Goal: Information Seeking & Learning: Learn about a topic

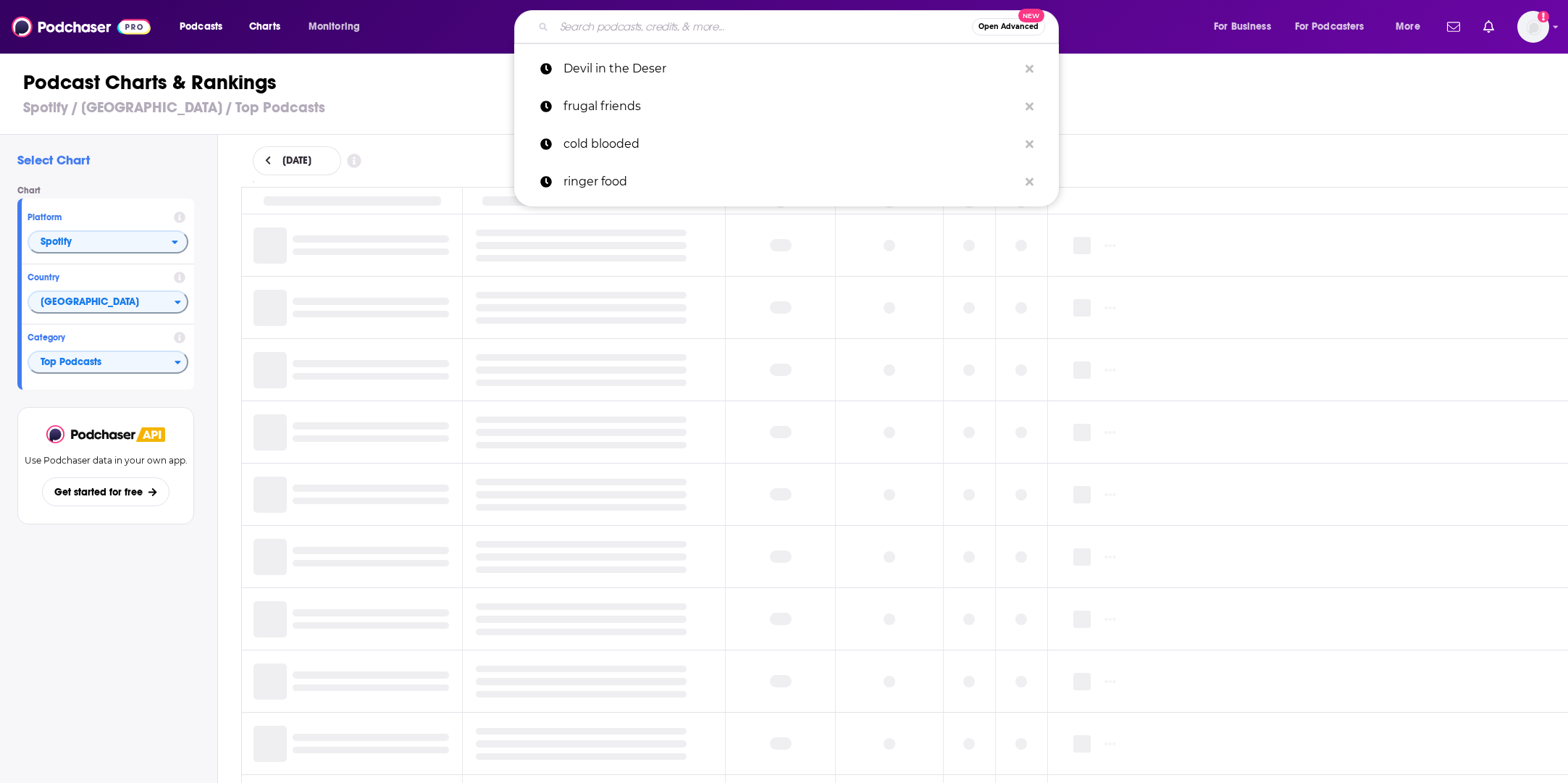
click at [843, 26] on input "Search podcasts, credits, & more..." at bounding box center [763, 26] width 418 height 23
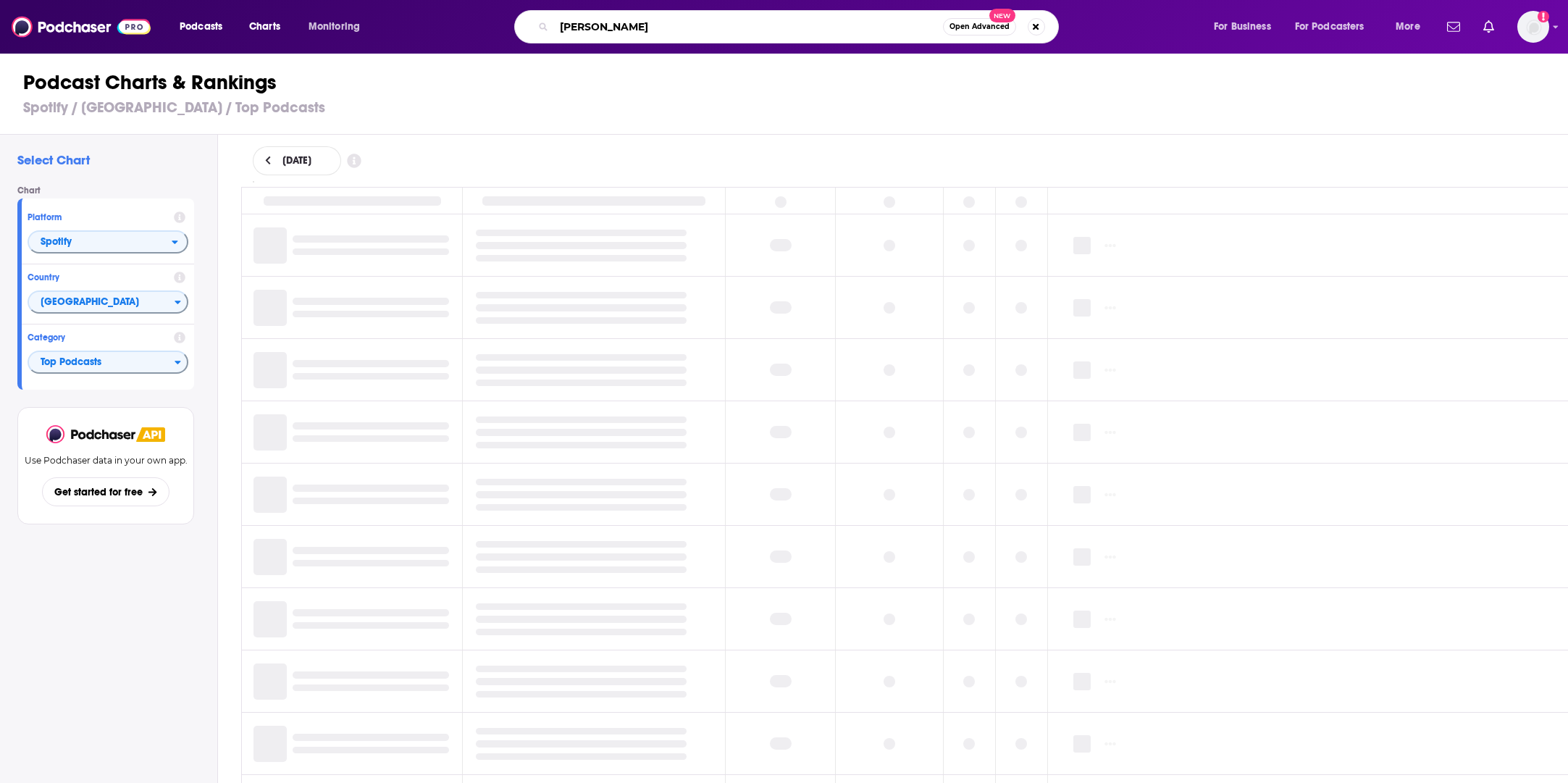
type input "[PERSON_NAME]"
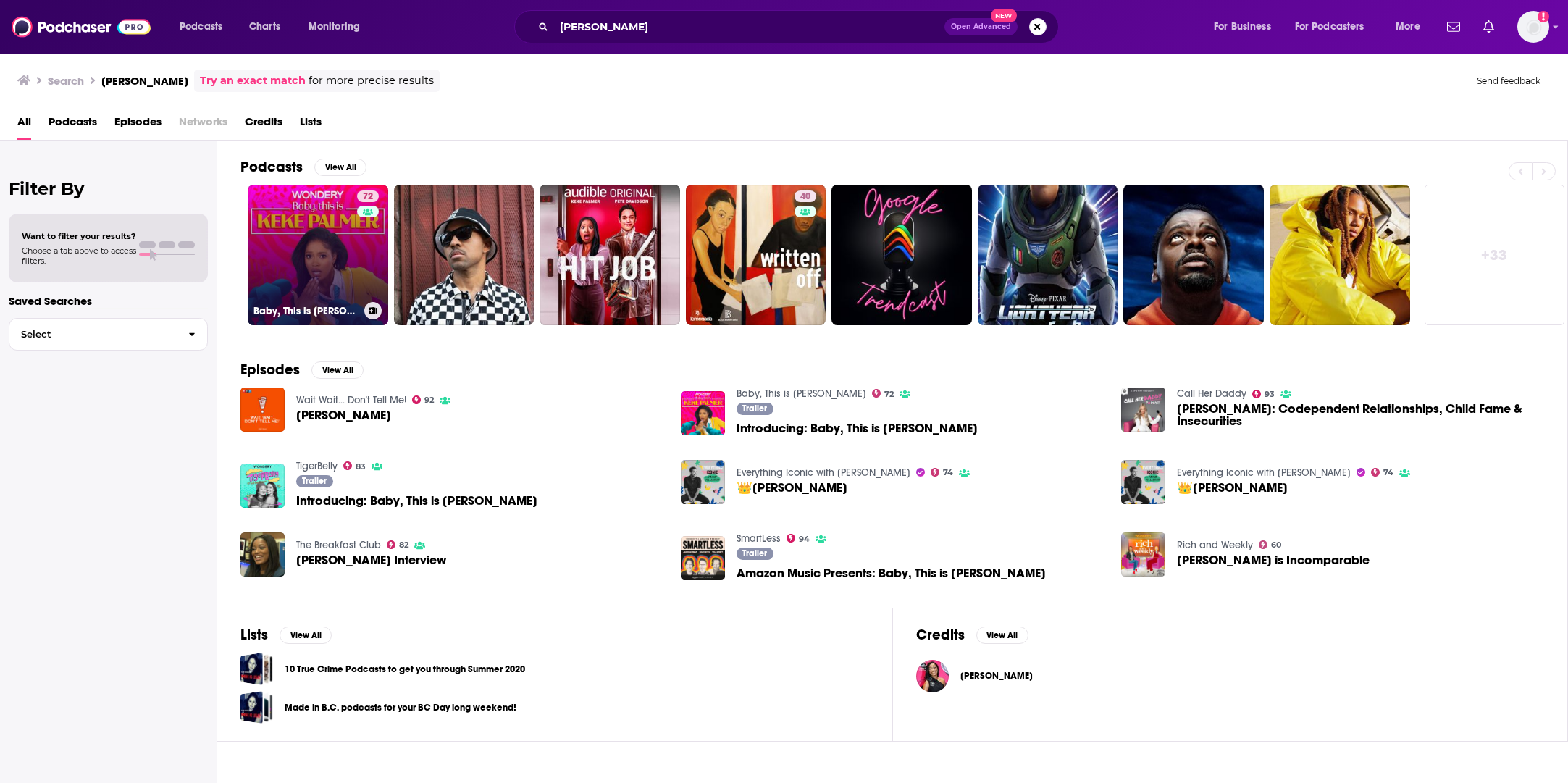
click at [355, 266] on link "72 Baby, This is [PERSON_NAME]" at bounding box center [318, 255] width 141 height 141
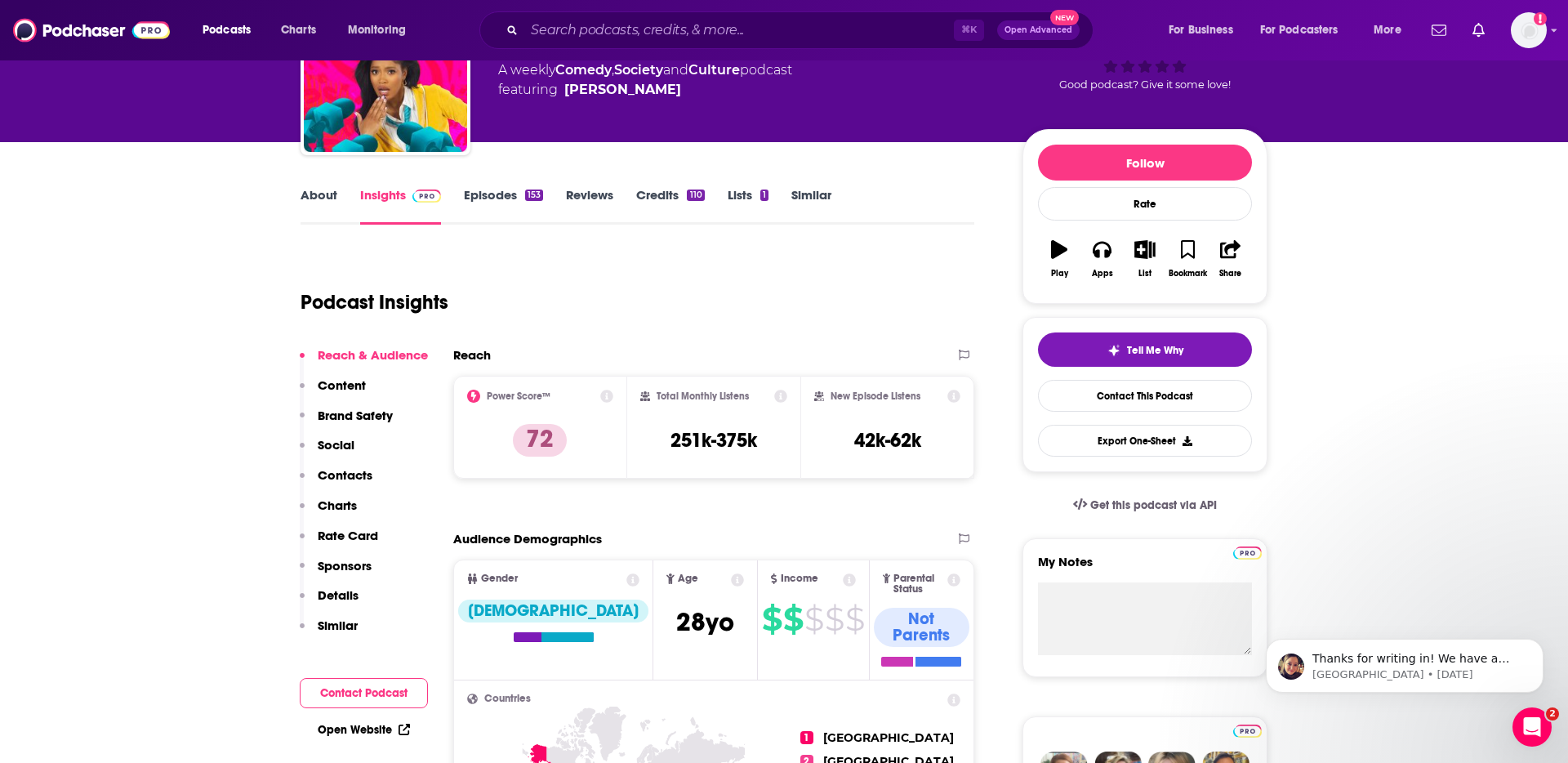
scroll to position [147, 0]
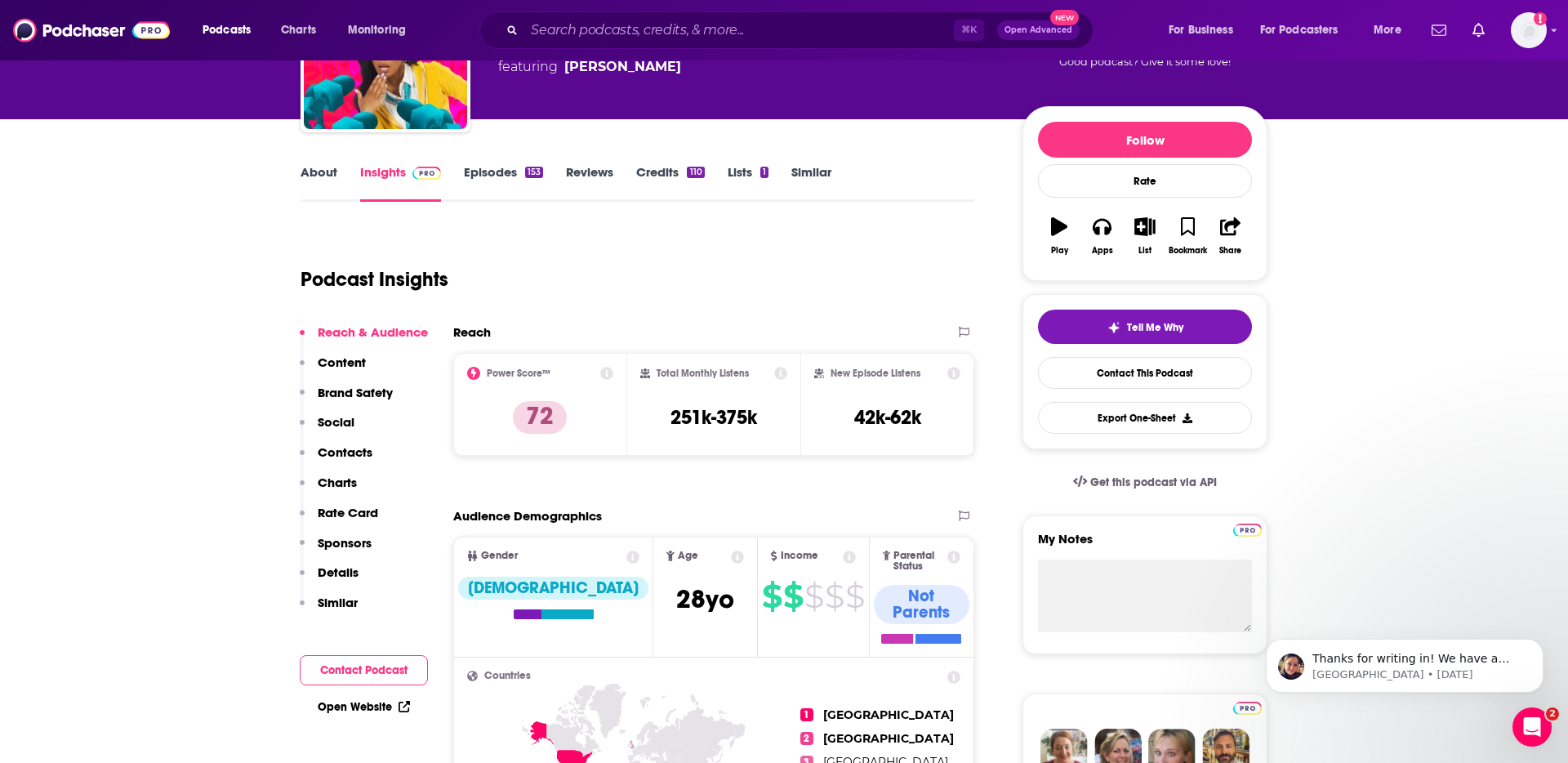
click at [347, 579] on p "Details" at bounding box center [338, 572] width 41 height 16
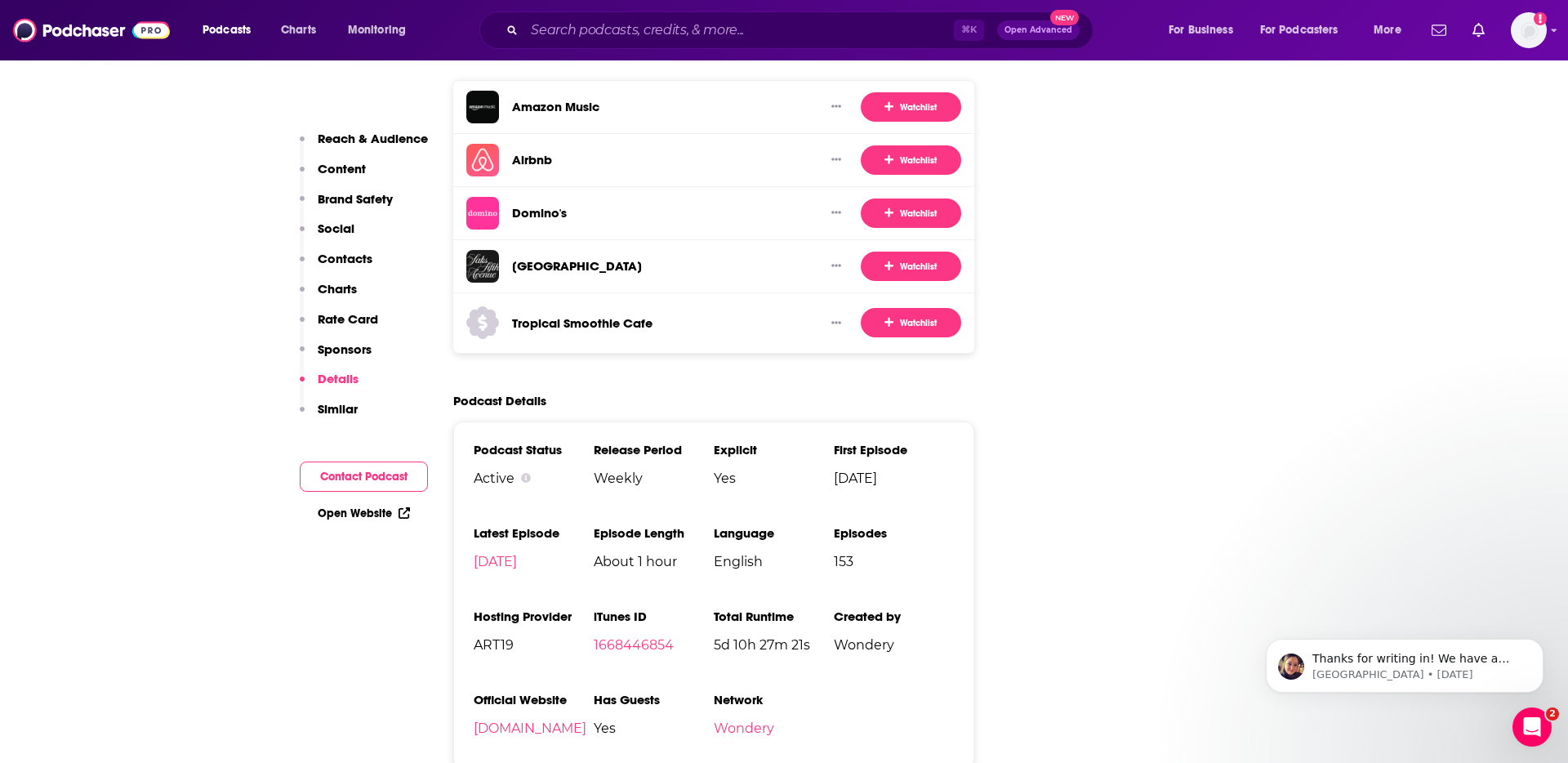
scroll to position [3367, 0]
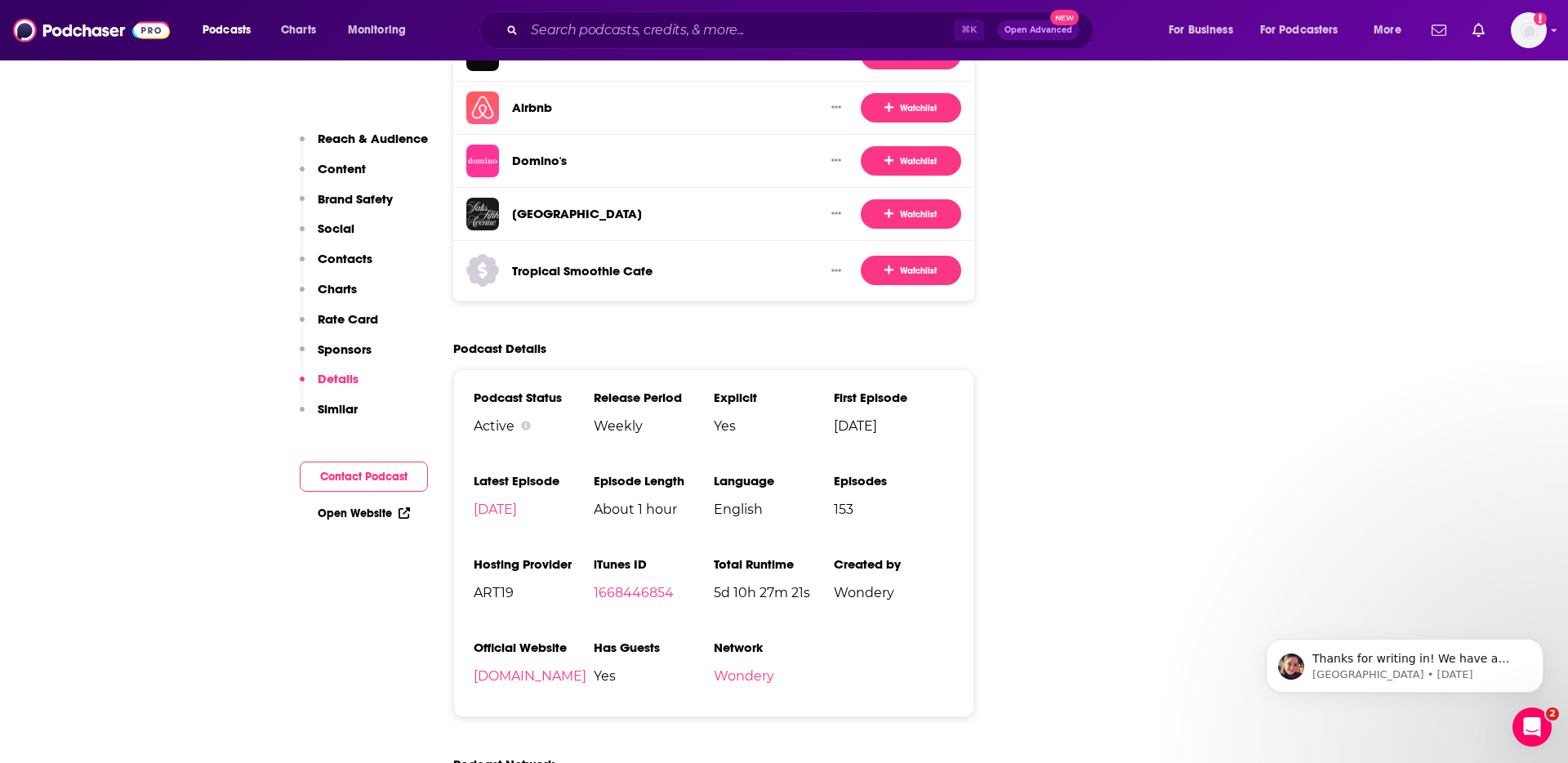
click at [359, 140] on p "Reach & Audience" at bounding box center [373, 138] width 110 height 16
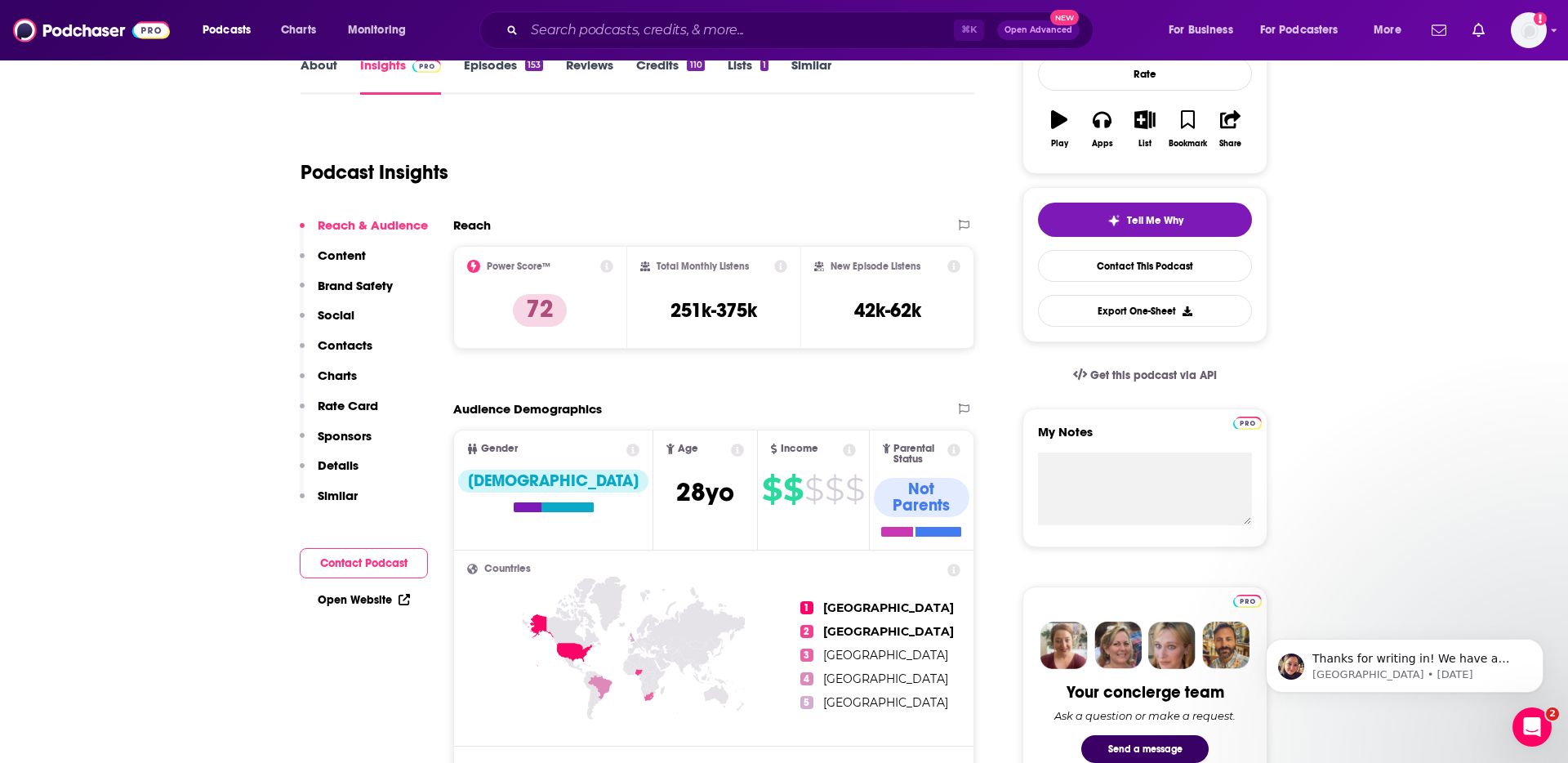
scroll to position [244, 0]
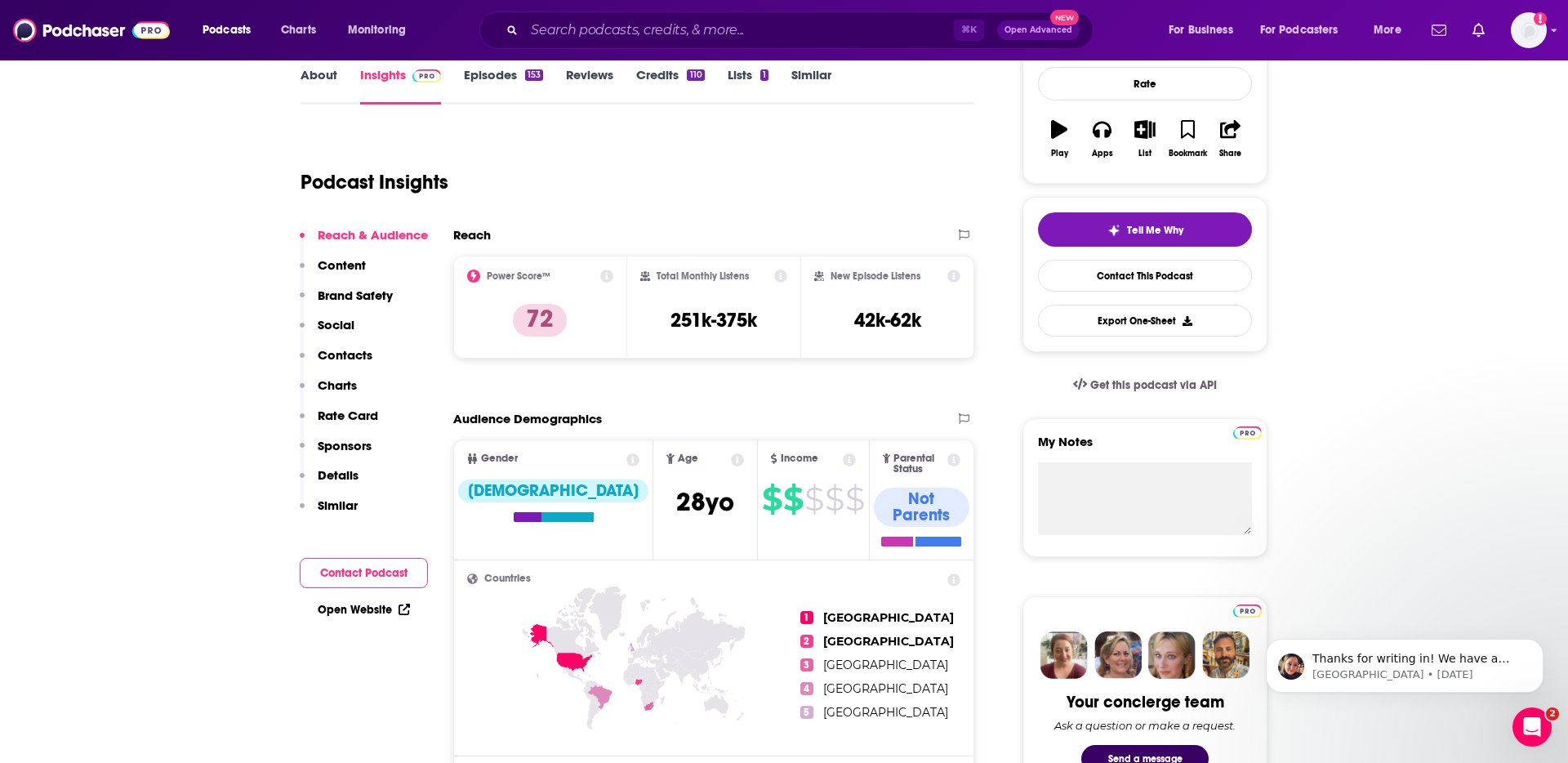
click at [626, 463] on icon at bounding box center [633, 460] width 13 height 13
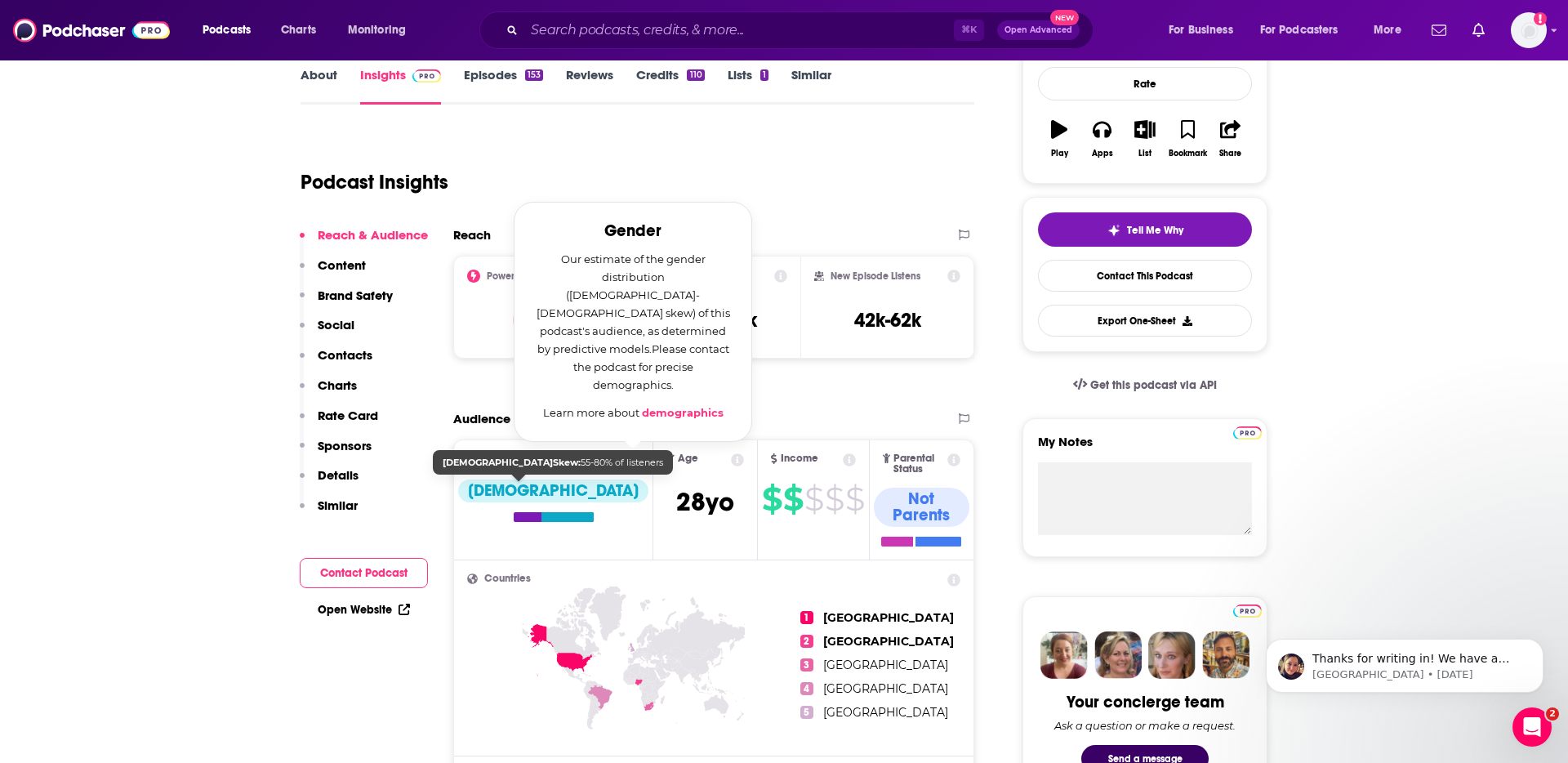
click at [542, 516] on div at bounding box center [568, 517] width 52 height 10
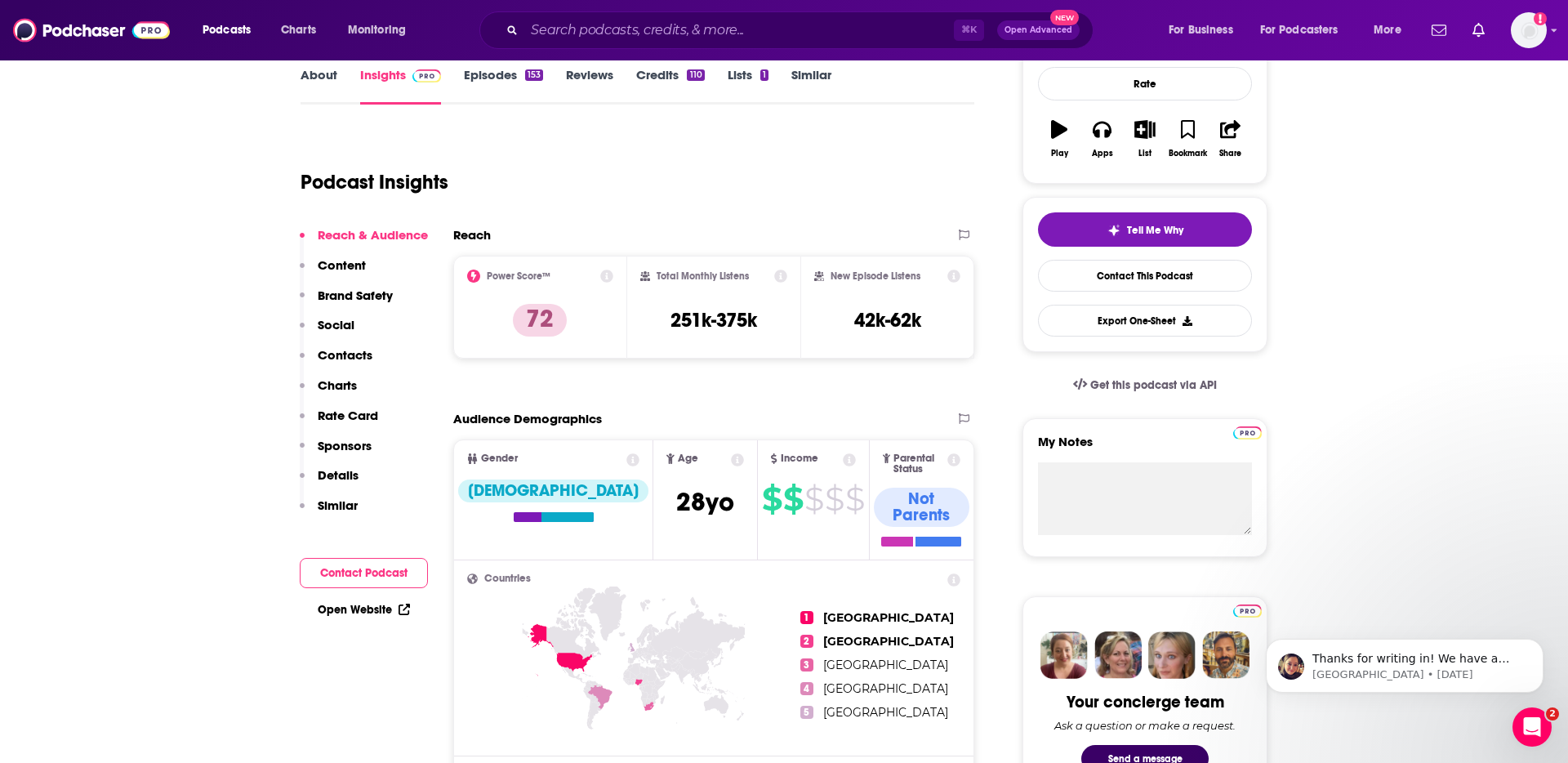
click at [341, 477] on p "Details" at bounding box center [338, 475] width 41 height 16
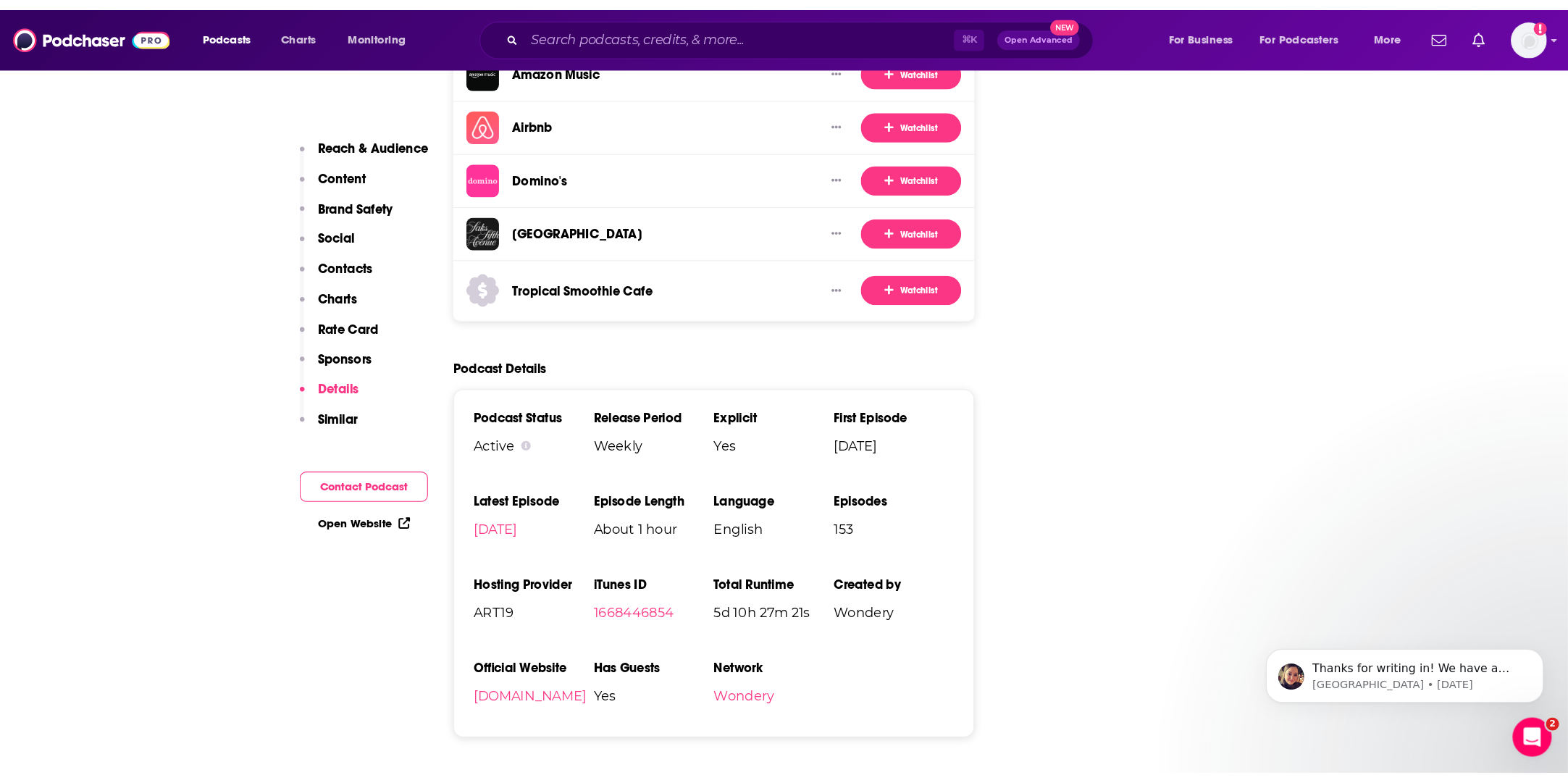
scroll to position [2985, 0]
